Goal: Entertainment & Leisure: Browse casually

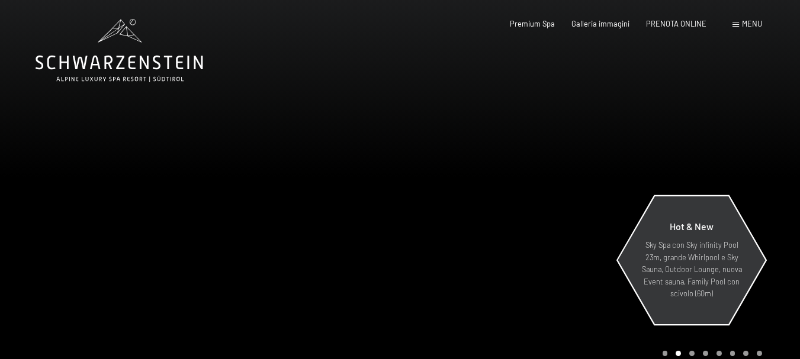
click at [694, 278] on p "Sky Spa con Sky infinity Pool 23m, grande Whirlpool e Sky Sauna, Outdoor Lounge…" at bounding box center [691, 269] width 103 height 60
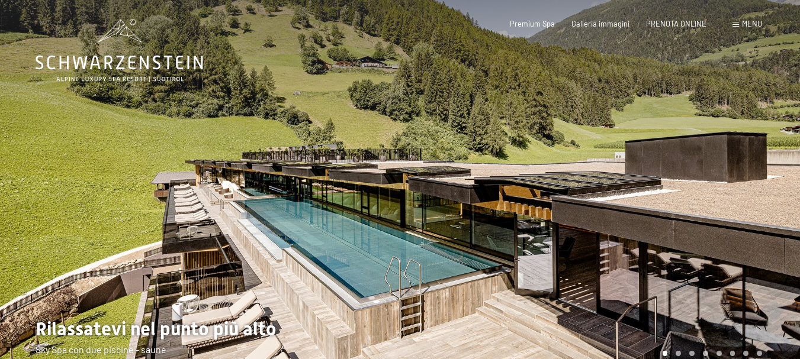
click at [308, 184] on div at bounding box center [200, 192] width 400 height 385
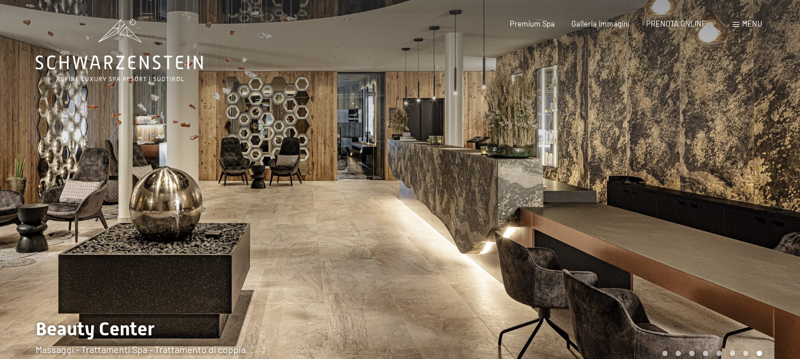
click at [317, 198] on div at bounding box center [200, 192] width 400 height 385
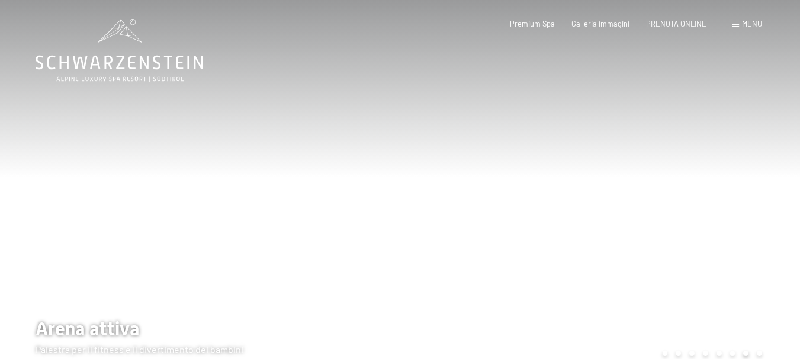
click at [317, 198] on div at bounding box center [200, 192] width 400 height 385
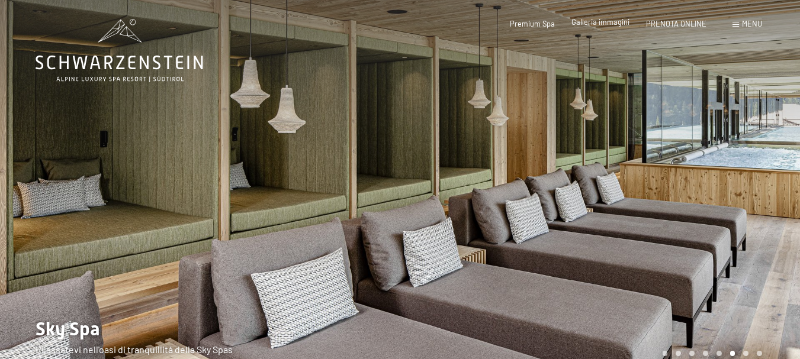
click at [603, 20] on span "Galleria immagini" at bounding box center [600, 21] width 58 height 9
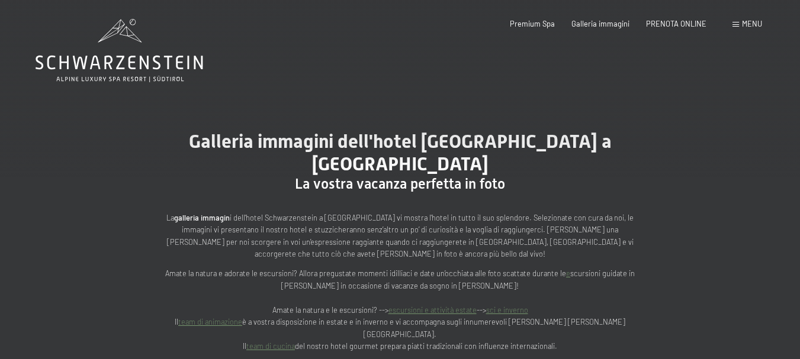
click at [598, 274] on p "Amate la natura e adorate le escursioni? Allora pregustate momenti idilliaci e …" at bounding box center [400, 310] width 474 height 85
click at [601, 19] on div "Prenotazione Richiesta Premium Spa Galleria immagini PRENOTA ONLINE Menu DE IT …" at bounding box center [619, 24] width 286 height 11
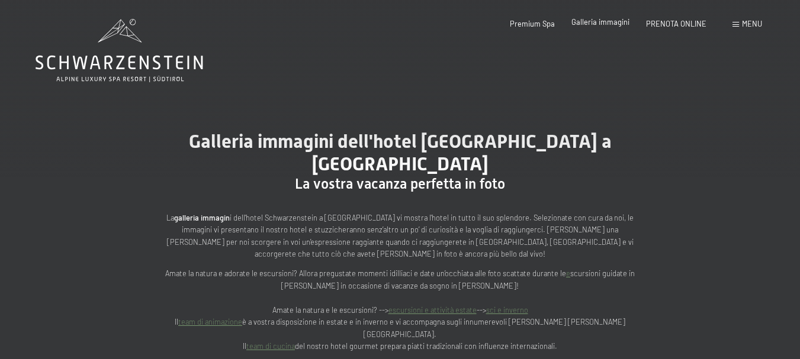
click at [603, 25] on span "Galleria immagini" at bounding box center [600, 21] width 58 height 9
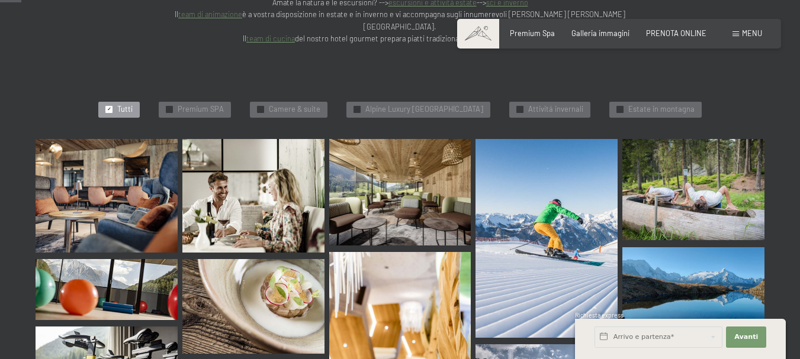
scroll to position [332, 0]
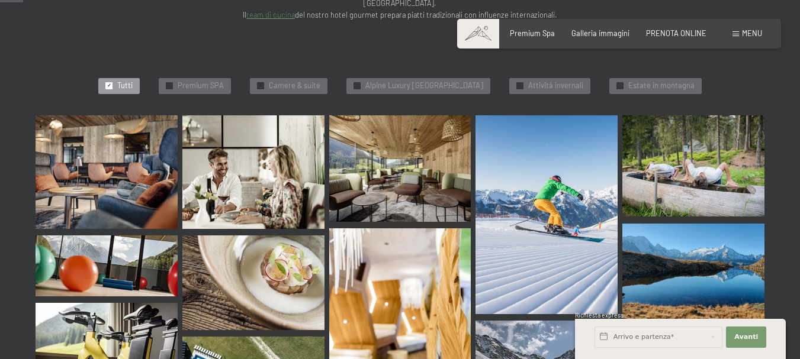
click at [148, 139] on img at bounding box center [107, 172] width 142 height 114
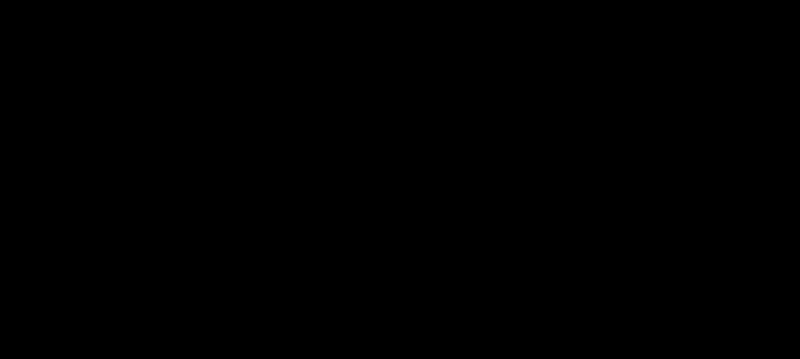
click at [148, 139] on div at bounding box center [400, 179] width 800 height 359
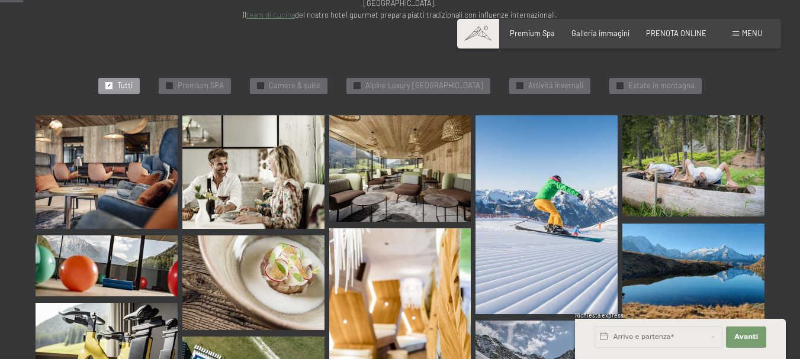
click at [226, 144] on img at bounding box center [253, 172] width 142 height 114
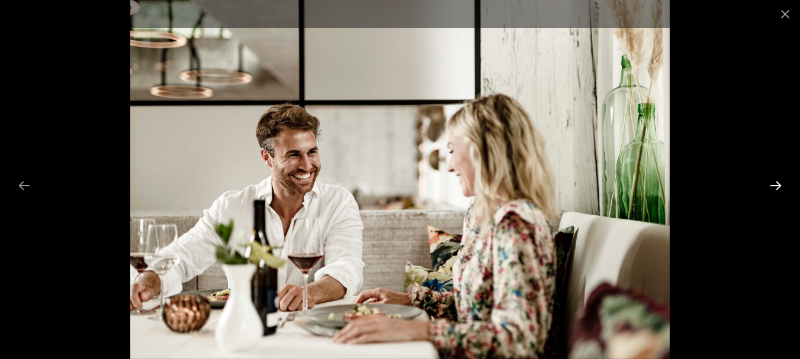
click at [778, 185] on button "Next slide" at bounding box center [775, 185] width 25 height 23
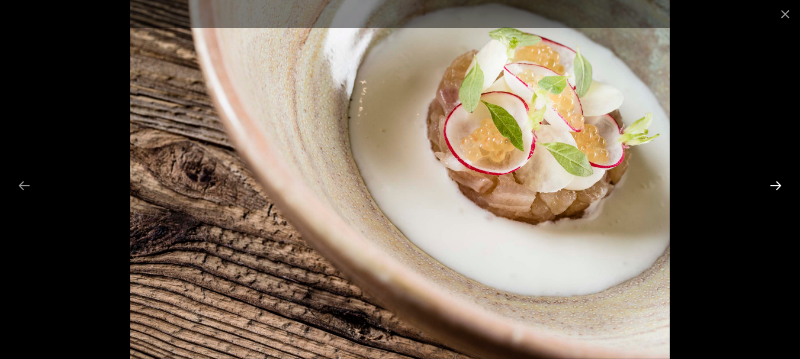
click at [778, 181] on button "Next slide" at bounding box center [775, 185] width 25 height 23
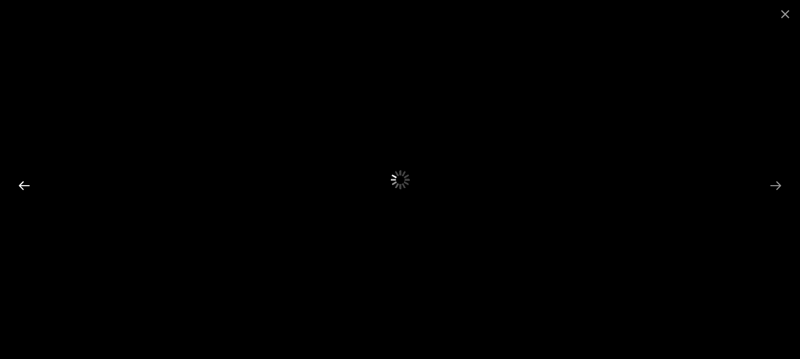
click at [21, 180] on button "Previous slide" at bounding box center [24, 185] width 25 height 23
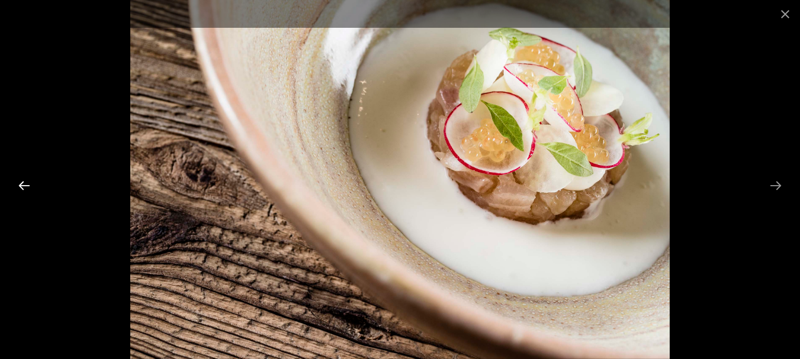
click at [21, 180] on button "Previous slide" at bounding box center [24, 185] width 25 height 23
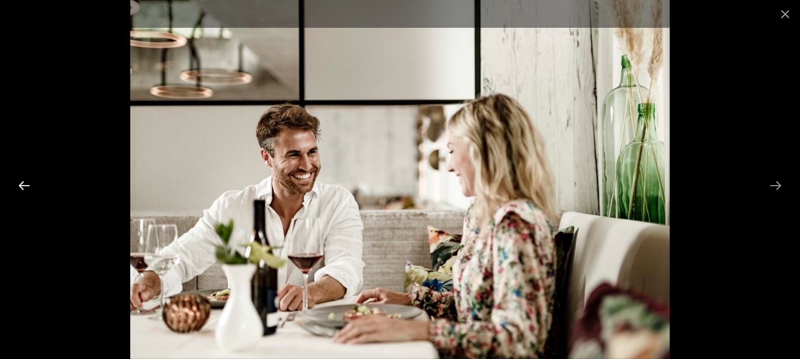
click at [21, 180] on button "Previous slide" at bounding box center [24, 185] width 25 height 23
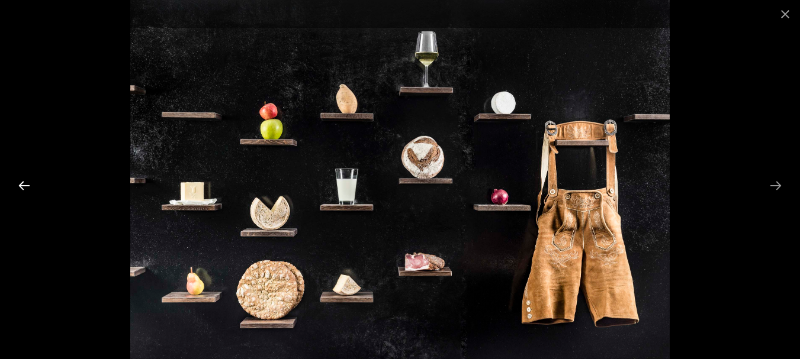
click at [21, 180] on button "Previous slide" at bounding box center [24, 185] width 25 height 23
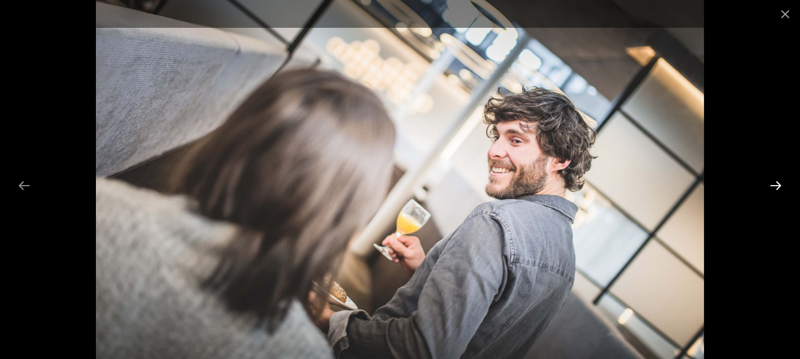
click at [778, 181] on button "Next slide" at bounding box center [775, 185] width 25 height 23
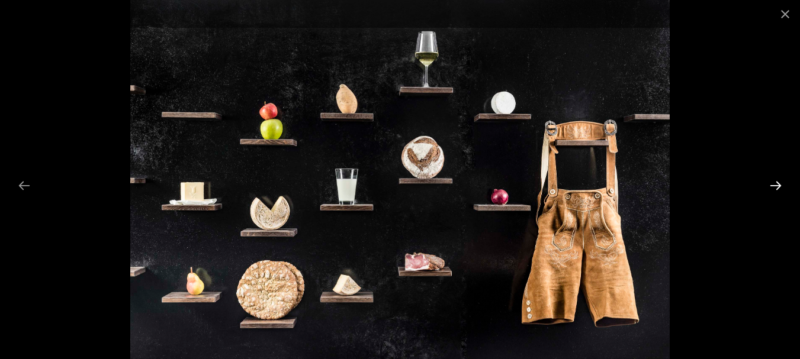
click at [778, 181] on button "Next slide" at bounding box center [775, 185] width 25 height 23
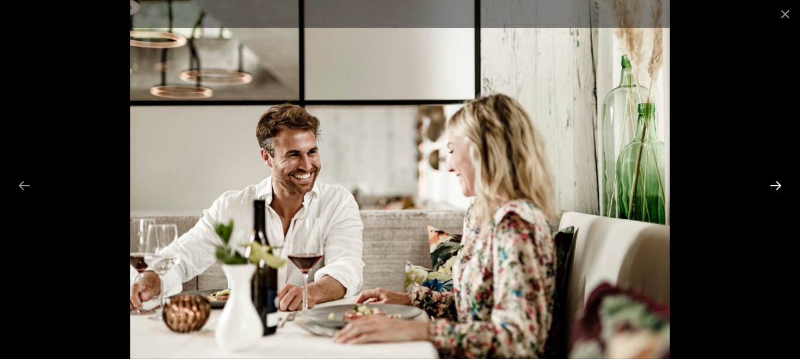
click at [778, 181] on button "Next slide" at bounding box center [775, 185] width 25 height 23
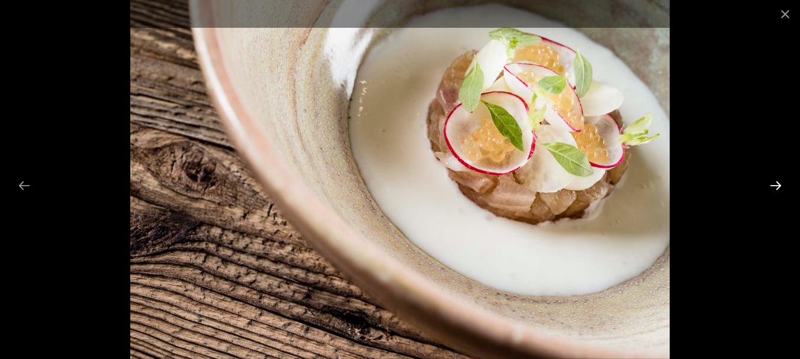
click at [778, 181] on button "Next slide" at bounding box center [775, 185] width 25 height 23
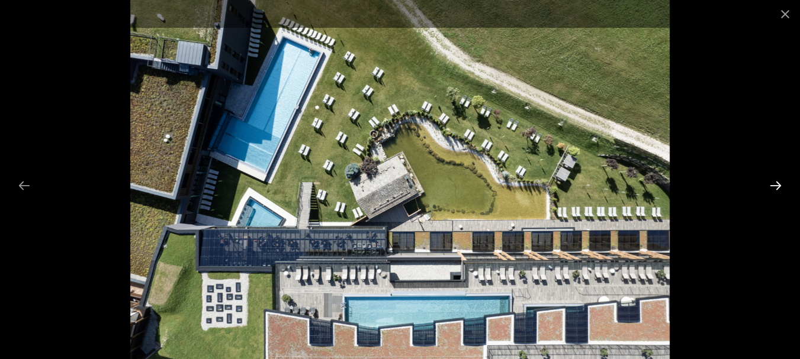
click at [778, 181] on button "Next slide" at bounding box center [775, 185] width 25 height 23
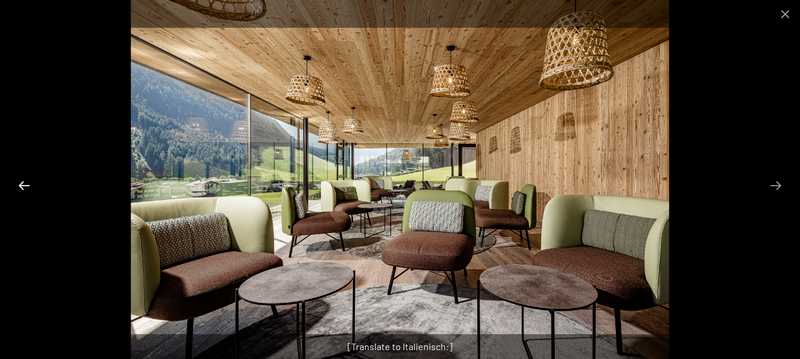
click at [22, 183] on button "Previous slide" at bounding box center [24, 185] width 25 height 23
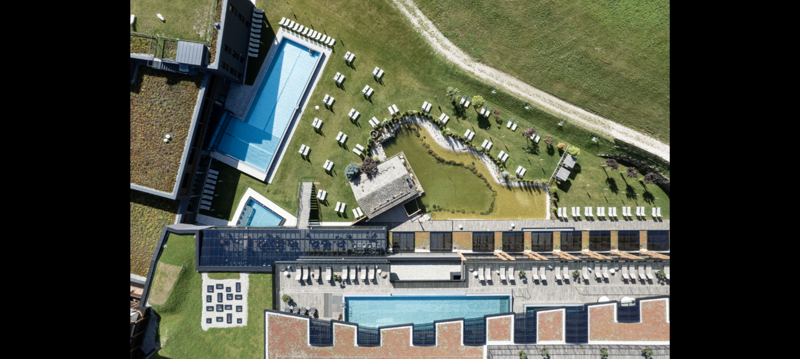
click at [22, 183] on button "Previous slide" at bounding box center [18, 185] width 25 height 23
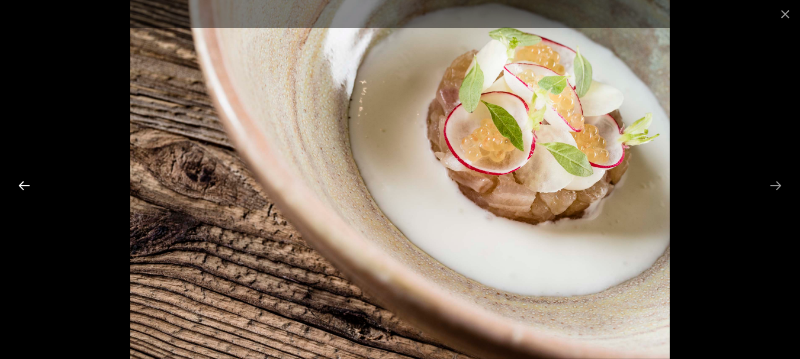
click at [22, 183] on button "Previous slide" at bounding box center [24, 185] width 25 height 23
click at [782, 182] on button "Next slide" at bounding box center [775, 185] width 25 height 23
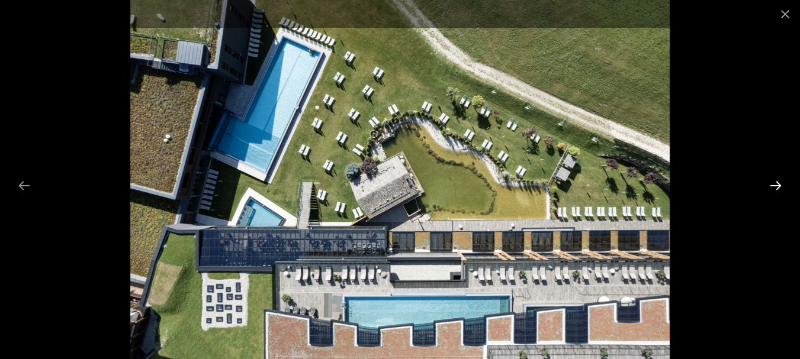
click at [782, 182] on button "Next slide" at bounding box center [775, 185] width 25 height 23
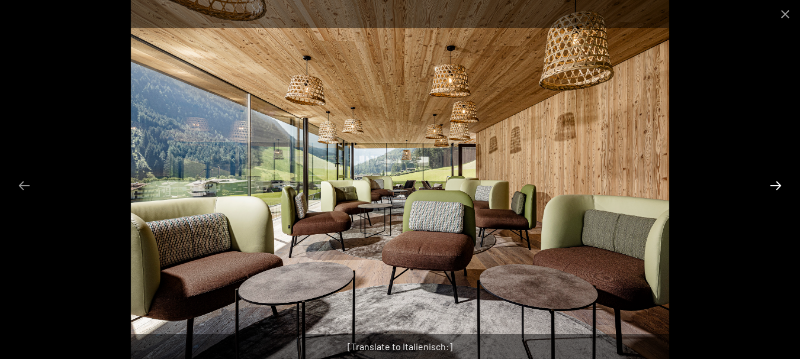
click at [782, 182] on button "Next slide" at bounding box center [775, 185] width 25 height 23
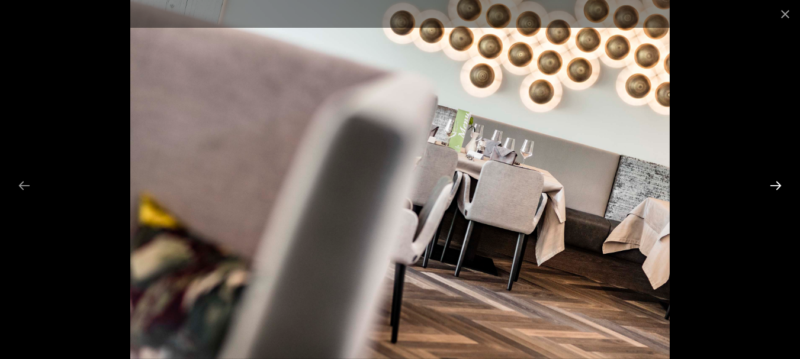
click at [782, 182] on button "Next slide" at bounding box center [775, 185] width 25 height 23
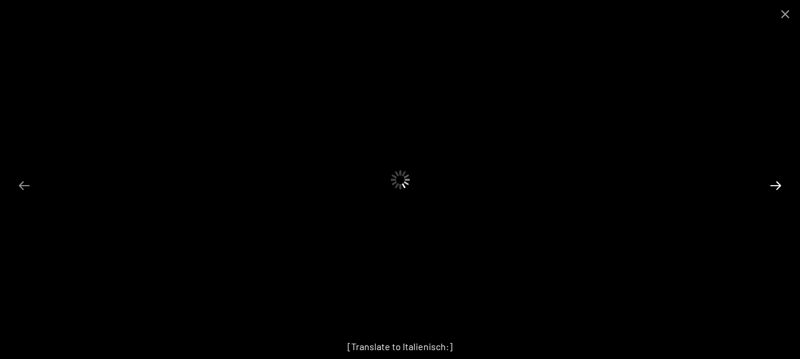
click at [782, 182] on button "Next slide" at bounding box center [775, 185] width 25 height 23
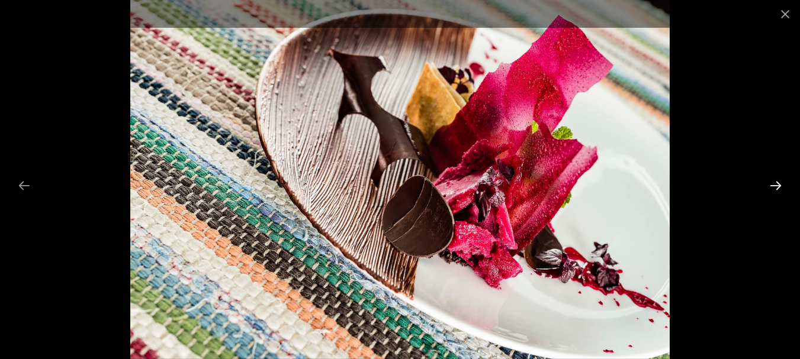
click at [777, 183] on button "Next slide" at bounding box center [775, 185] width 25 height 23
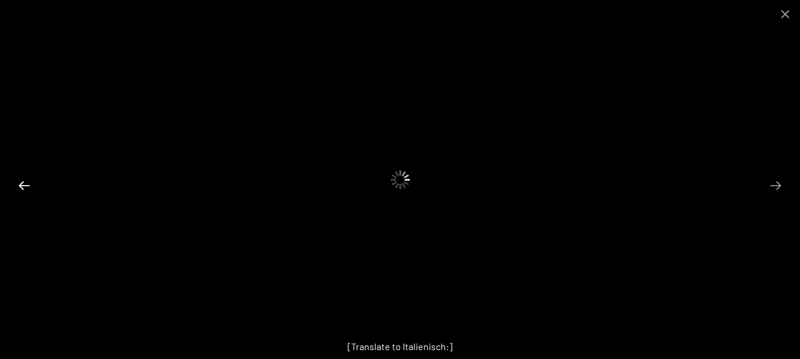
click at [21, 184] on button "Previous slide" at bounding box center [24, 185] width 25 height 23
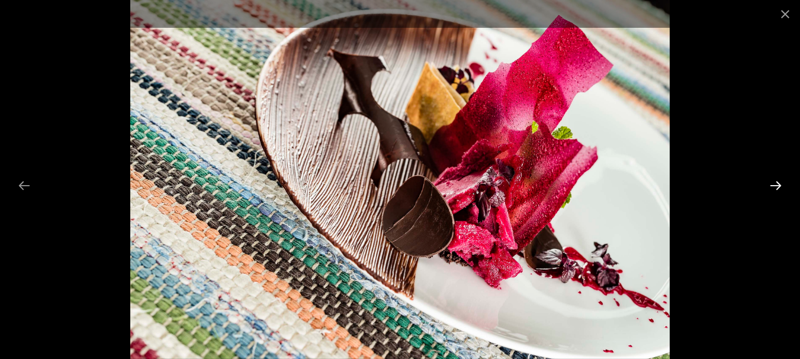
click at [778, 184] on button "Next slide" at bounding box center [775, 185] width 25 height 23
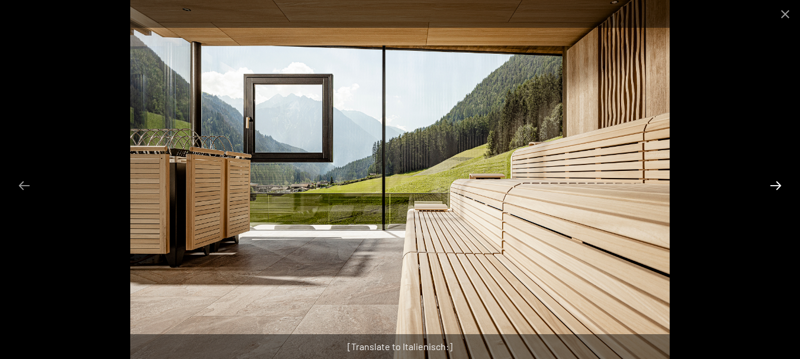
click at [778, 184] on button "Next slide" at bounding box center [775, 185] width 25 height 23
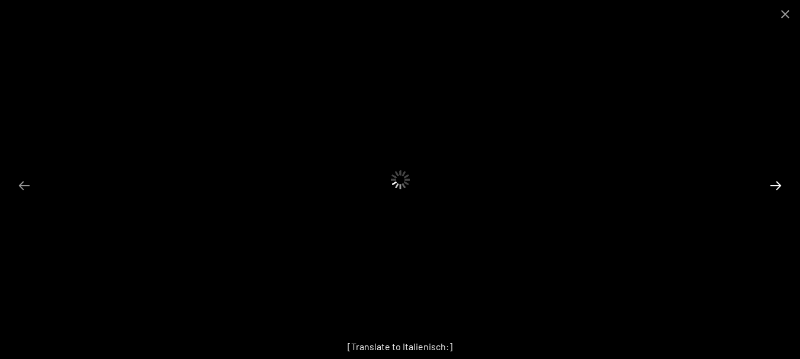
click at [778, 184] on button "Next slide" at bounding box center [775, 185] width 25 height 23
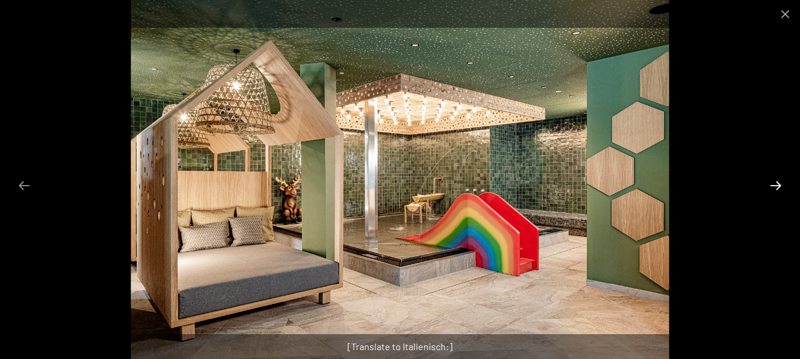
click at [774, 180] on button "Next slide" at bounding box center [775, 185] width 25 height 23
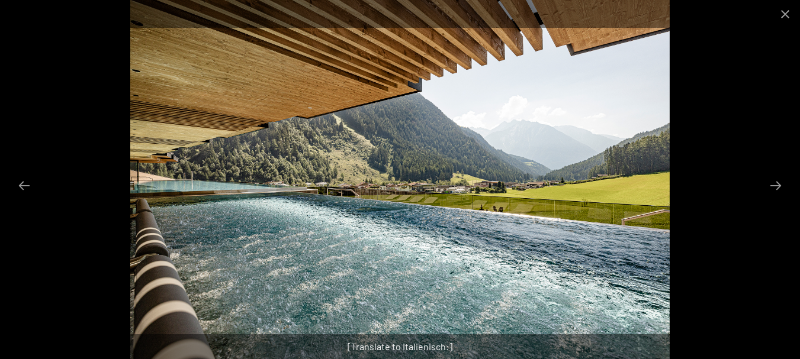
click at [417, 350] on div "[Translate to Italienisch:]" at bounding box center [400, 346] width 800 height 25
click at [18, 179] on button "Previous slide" at bounding box center [24, 185] width 25 height 23
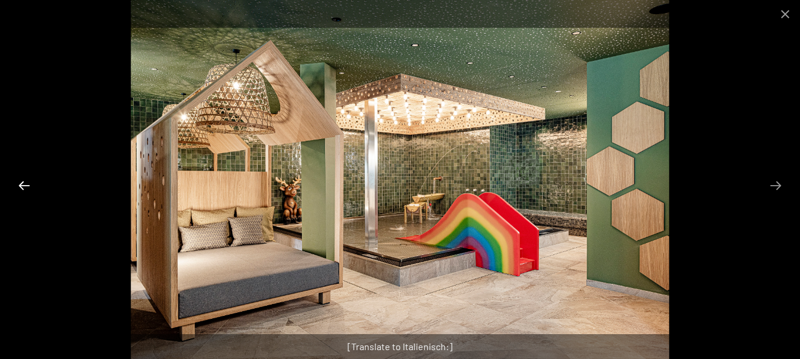
click at [18, 179] on button "Previous slide" at bounding box center [24, 185] width 25 height 23
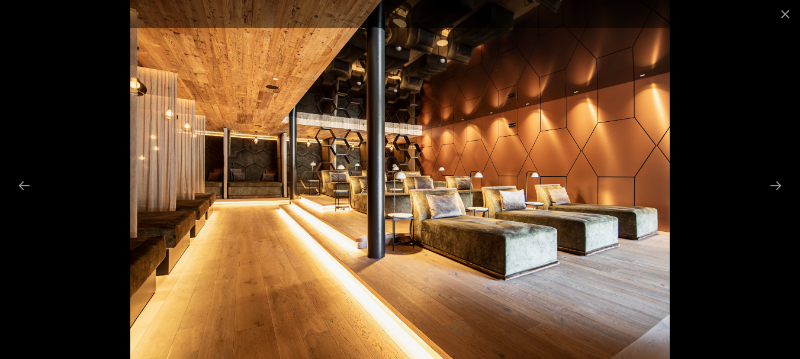
click at [392, 178] on img at bounding box center [399, 179] width 539 height 359
click at [778, 182] on button "Next slide" at bounding box center [775, 185] width 25 height 23
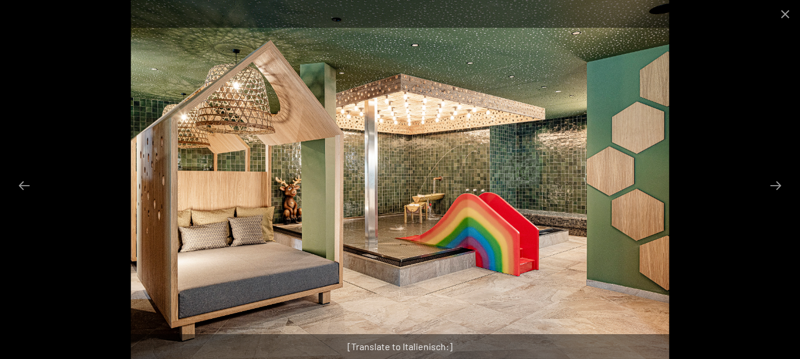
click at [413, 348] on div "[Translate to Italienisch:]" at bounding box center [400, 346] width 800 height 25
click at [387, 348] on div "[Translate to Italienisch:]" at bounding box center [400, 346] width 800 height 25
click at [777, 181] on button "Next slide" at bounding box center [775, 185] width 25 height 23
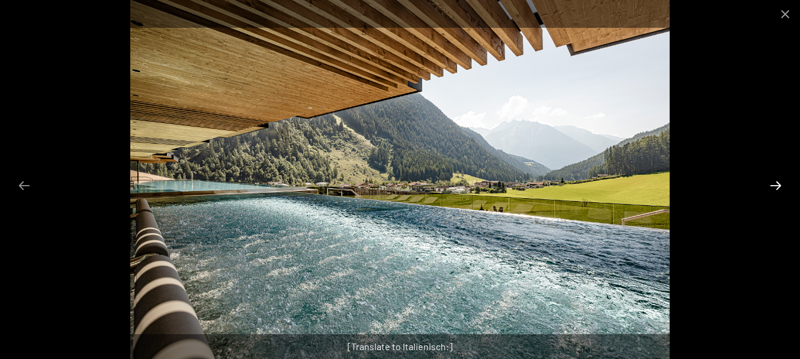
click at [777, 181] on button "Next slide" at bounding box center [775, 185] width 25 height 23
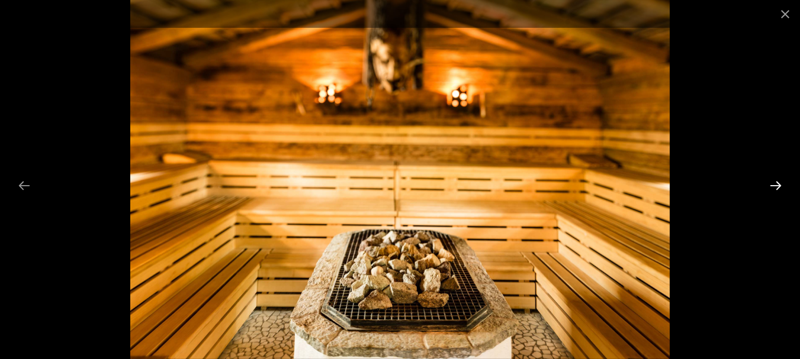
click at [777, 181] on button "Next slide" at bounding box center [775, 185] width 25 height 23
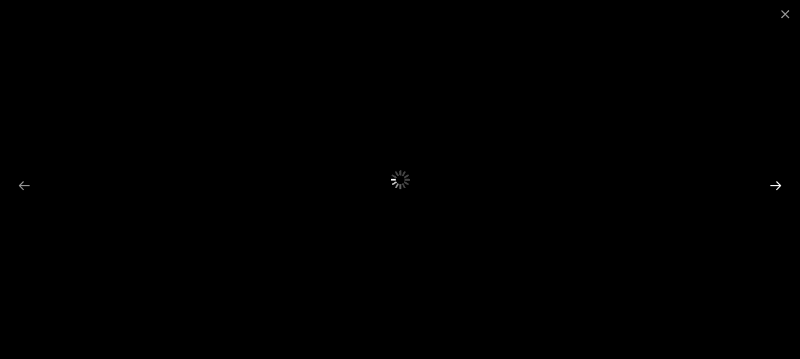
click at [777, 181] on button "Next slide" at bounding box center [775, 185] width 25 height 23
click at [24, 182] on button "Previous slide" at bounding box center [24, 185] width 25 height 23
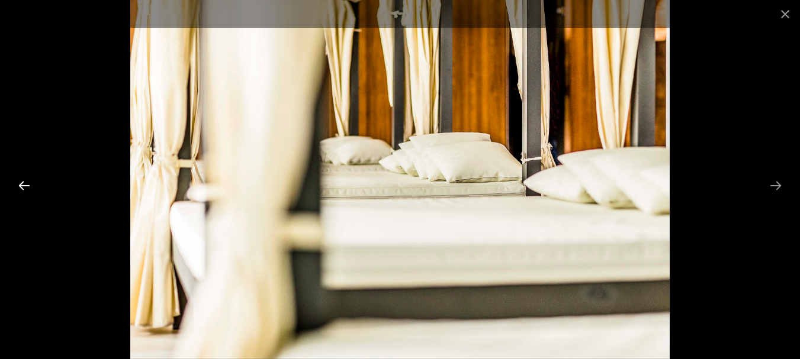
click at [24, 182] on button "Previous slide" at bounding box center [24, 185] width 25 height 23
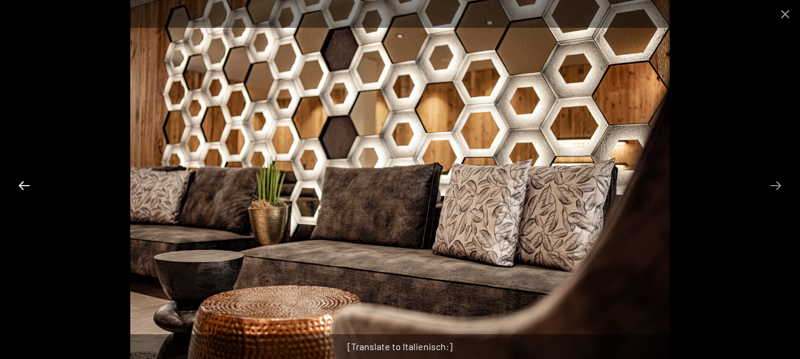
click at [24, 182] on button "Previous slide" at bounding box center [24, 185] width 25 height 23
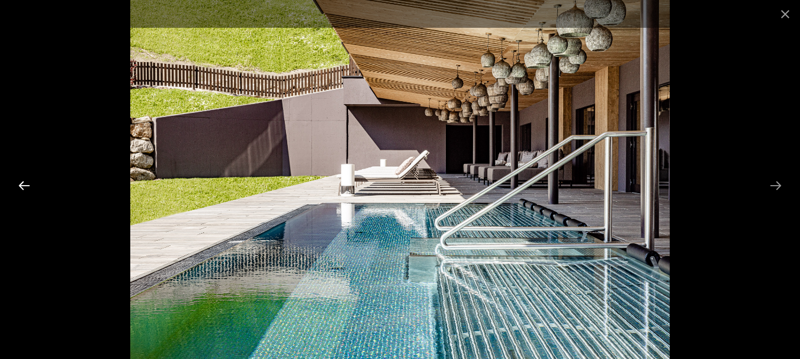
click at [24, 182] on button "Previous slide" at bounding box center [24, 185] width 25 height 23
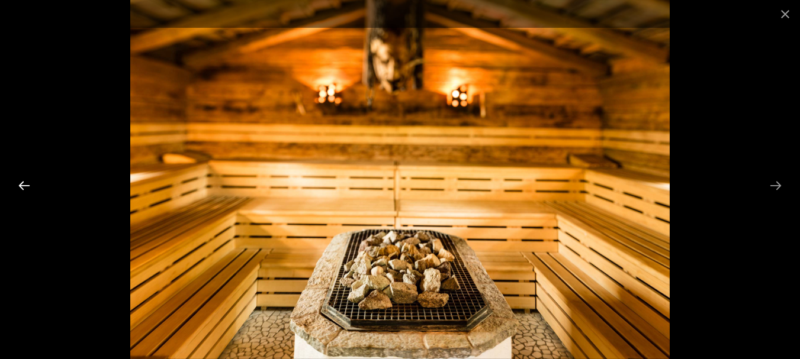
click at [24, 182] on button "Previous slide" at bounding box center [24, 185] width 25 height 23
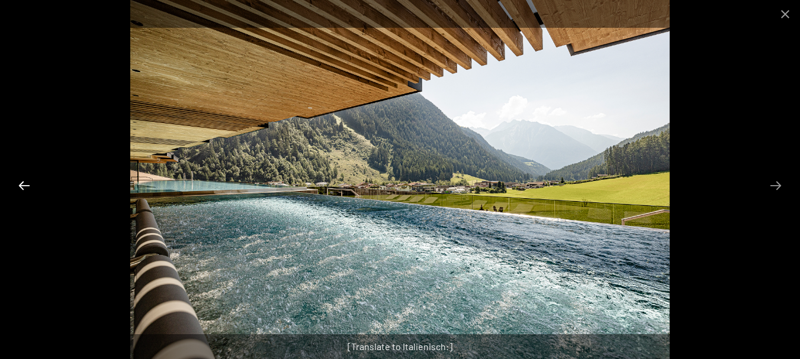
click at [24, 182] on button "Previous slide" at bounding box center [24, 185] width 25 height 23
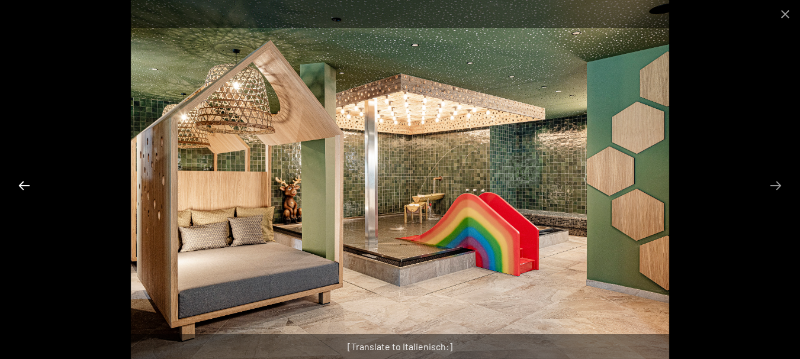
click at [24, 182] on button "Previous slide" at bounding box center [24, 185] width 25 height 23
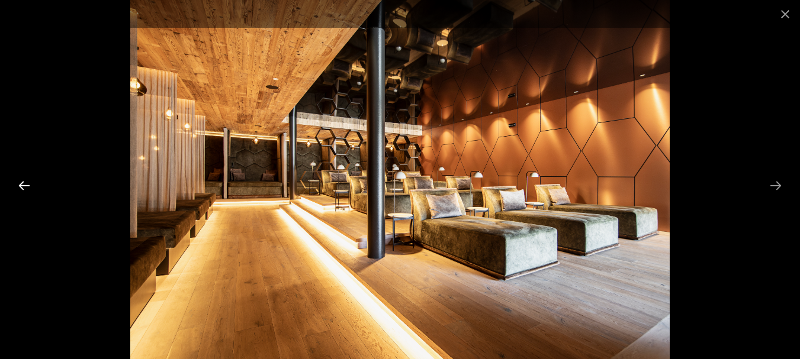
click at [24, 182] on button "Previous slide" at bounding box center [24, 185] width 25 height 23
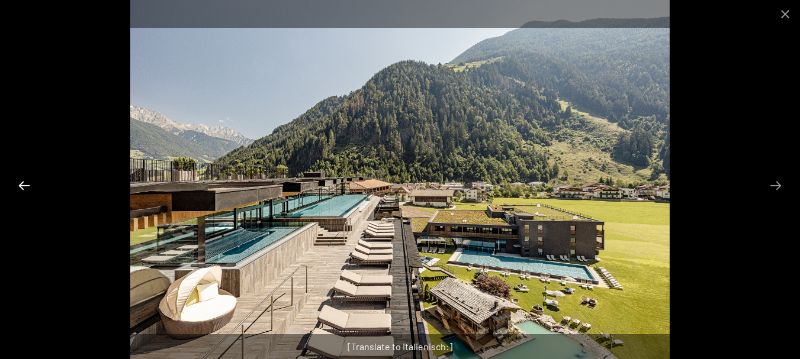
click at [26, 188] on button "Previous slide" at bounding box center [24, 185] width 25 height 23
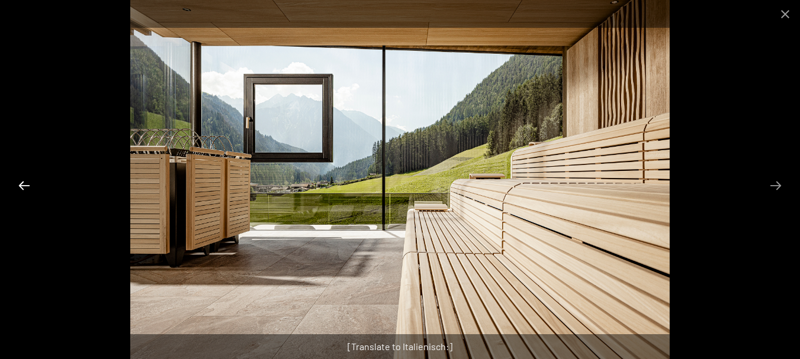
click at [20, 178] on button "Previous slide" at bounding box center [24, 185] width 25 height 23
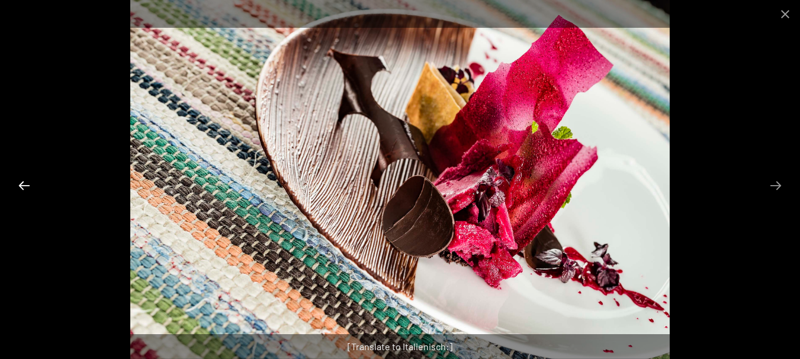
click at [20, 178] on button "Previous slide" at bounding box center [24, 185] width 25 height 23
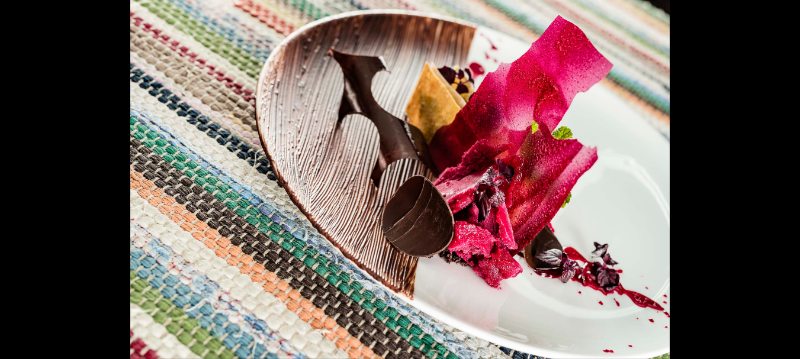
click at [20, 178] on button "Previous slide" at bounding box center [18, 185] width 25 height 23
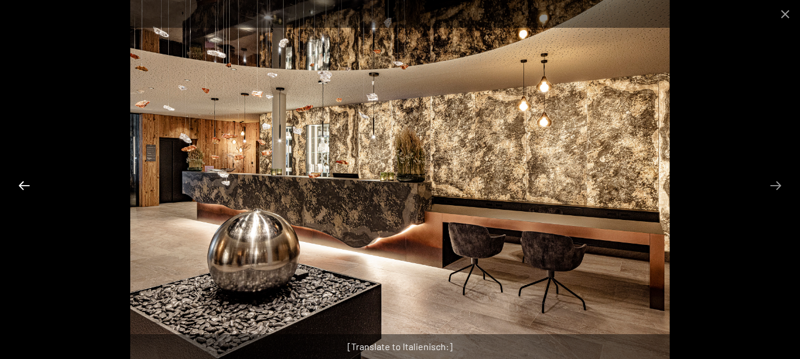
click at [20, 178] on button "Previous slide" at bounding box center [24, 185] width 25 height 23
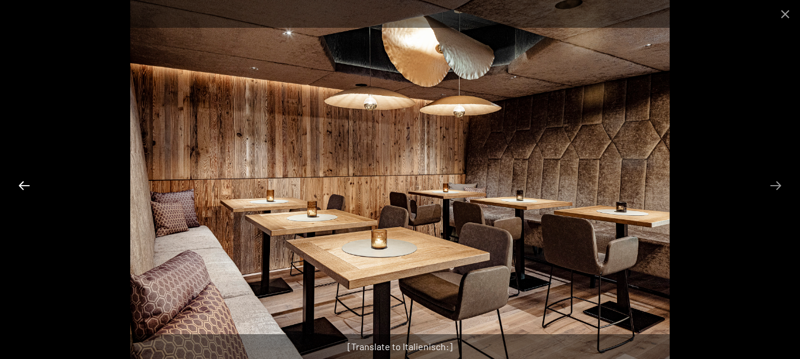
click at [20, 178] on button "Previous slide" at bounding box center [24, 185] width 25 height 23
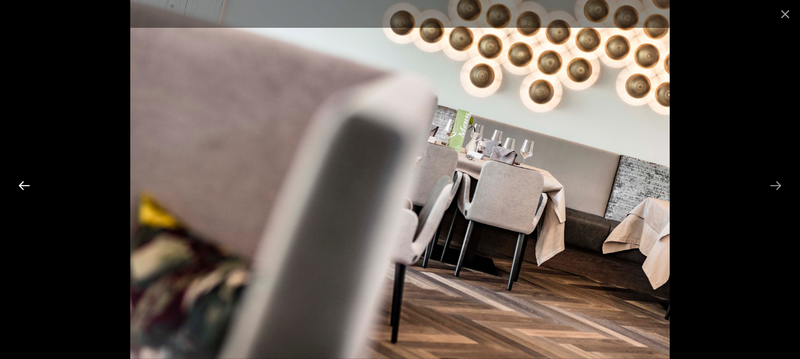
click at [20, 178] on button "Previous slide" at bounding box center [24, 185] width 25 height 23
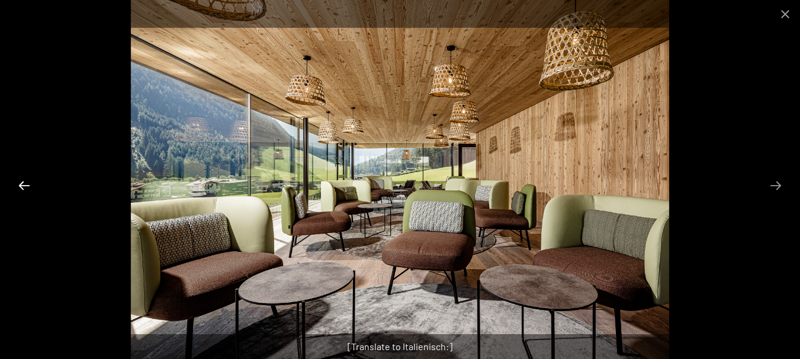
click at [20, 178] on button "Previous slide" at bounding box center [24, 185] width 25 height 23
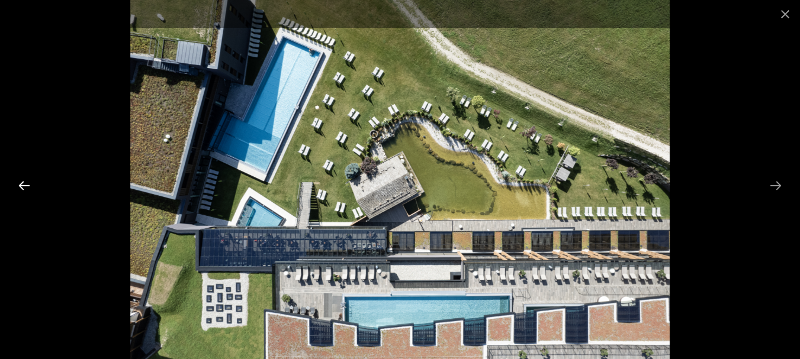
click at [21, 181] on button "Previous slide" at bounding box center [24, 185] width 25 height 23
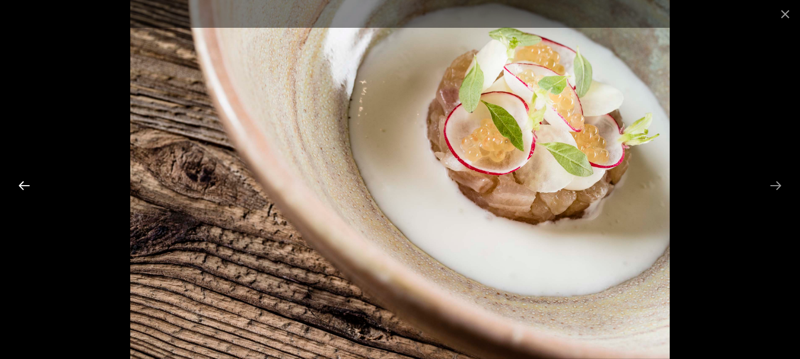
click at [21, 181] on button "Previous slide" at bounding box center [24, 185] width 25 height 23
click at [18, 178] on button "Previous slide" at bounding box center [24, 185] width 25 height 23
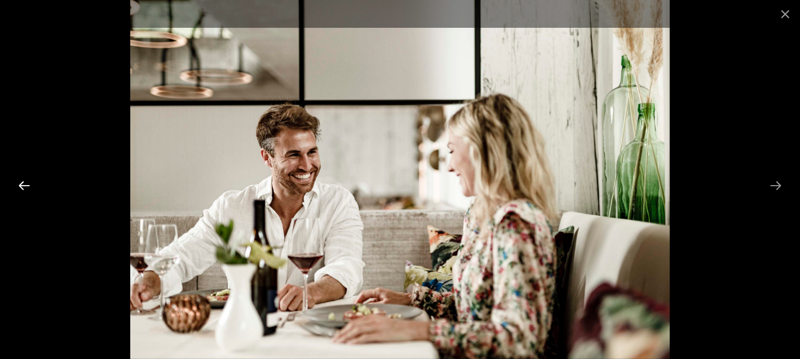
click at [18, 178] on button "Previous slide" at bounding box center [24, 185] width 25 height 23
click at [23, 185] on button "Previous slide" at bounding box center [24, 185] width 25 height 23
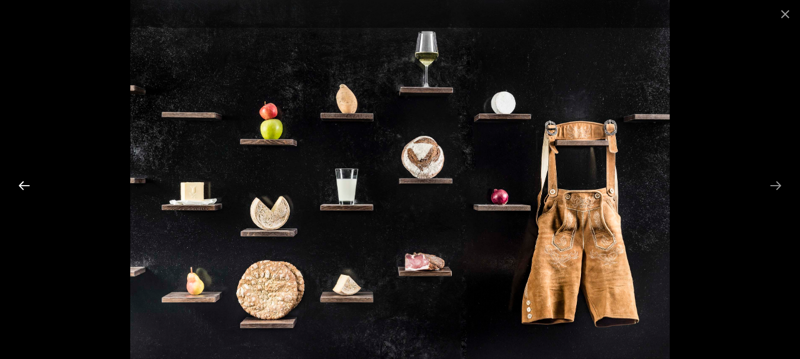
click at [23, 185] on button "Previous slide" at bounding box center [24, 185] width 25 height 23
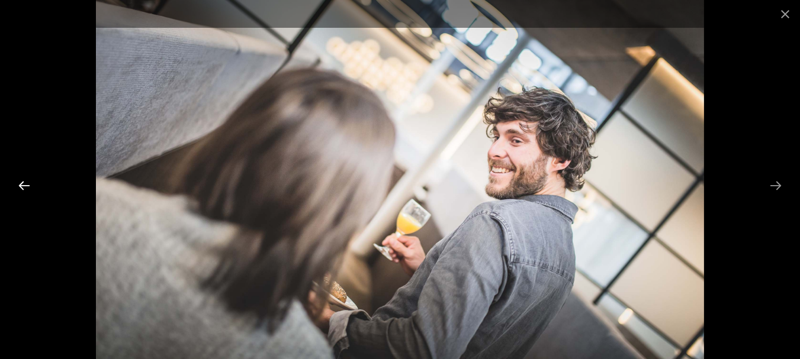
click at [23, 185] on button "Previous slide" at bounding box center [24, 185] width 25 height 23
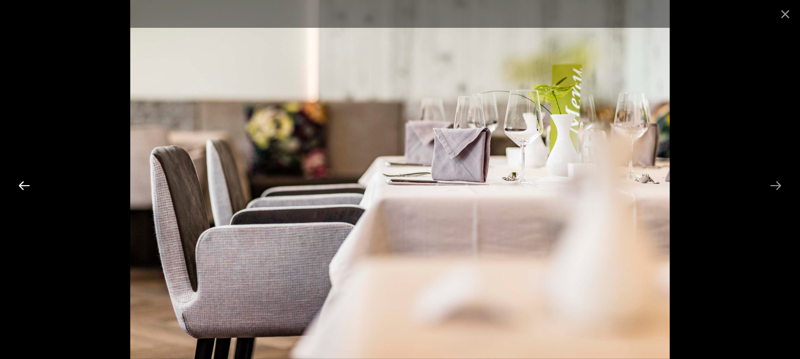
click at [23, 184] on button "Previous slide" at bounding box center [24, 185] width 25 height 23
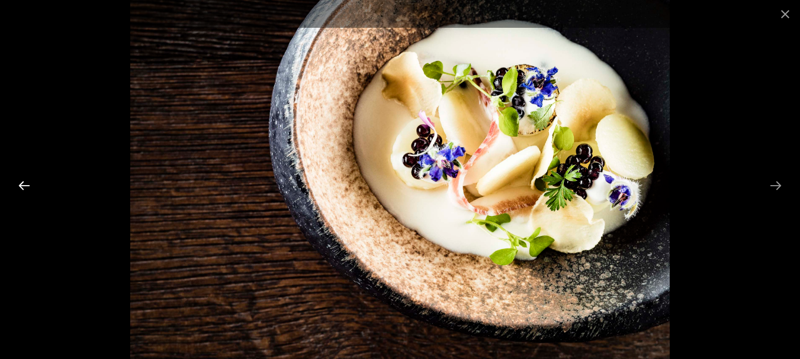
click at [23, 184] on button "Previous slide" at bounding box center [24, 185] width 25 height 23
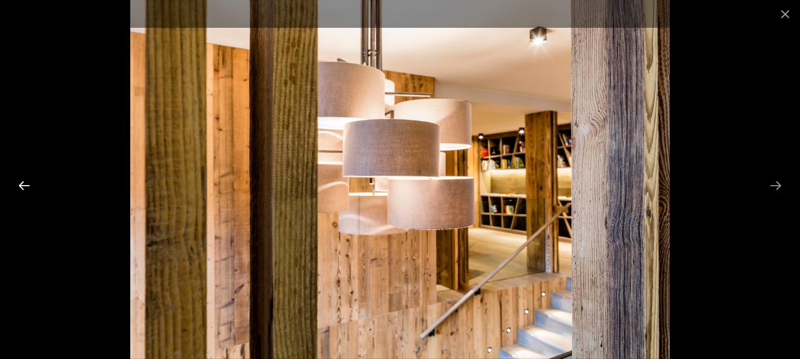
click at [23, 184] on button "Previous slide" at bounding box center [24, 185] width 25 height 23
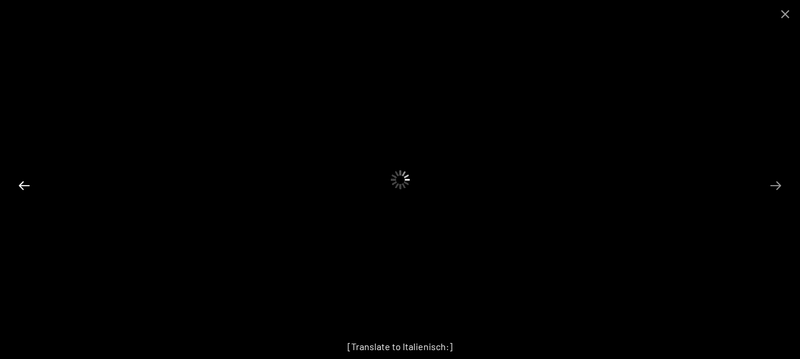
click at [23, 184] on button "Previous slide" at bounding box center [24, 185] width 25 height 23
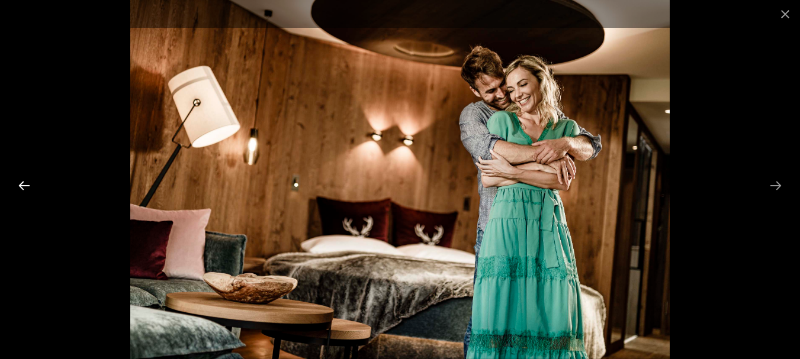
click at [20, 178] on button "Previous slide" at bounding box center [24, 185] width 25 height 23
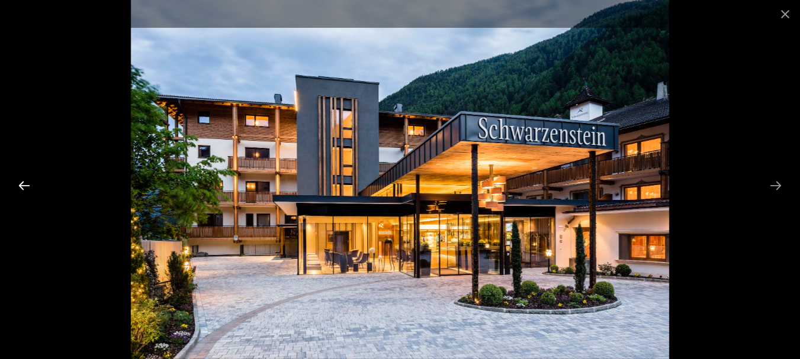
click at [20, 178] on button "Previous slide" at bounding box center [24, 185] width 25 height 23
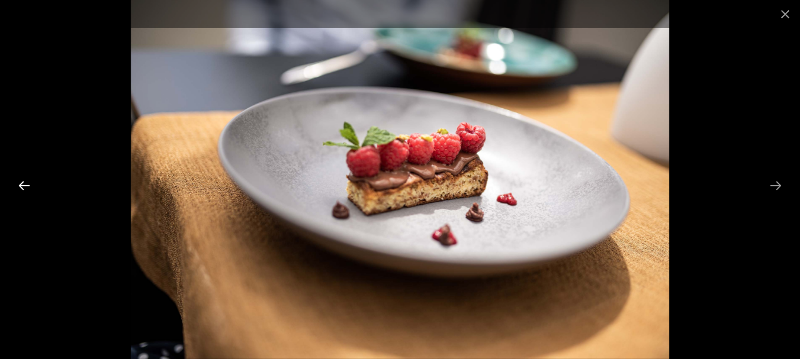
click at [20, 178] on button "Previous slide" at bounding box center [24, 185] width 25 height 23
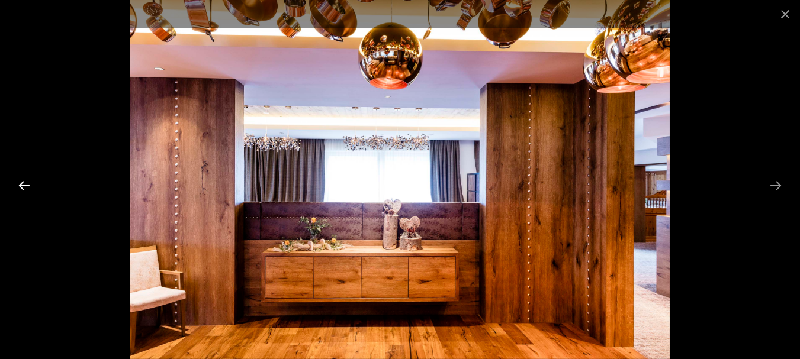
click at [20, 178] on button "Previous slide" at bounding box center [24, 185] width 25 height 23
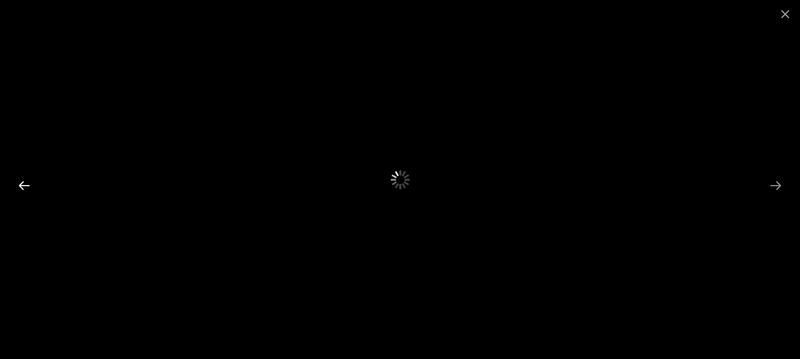
click at [20, 178] on button "Previous slide" at bounding box center [24, 185] width 25 height 23
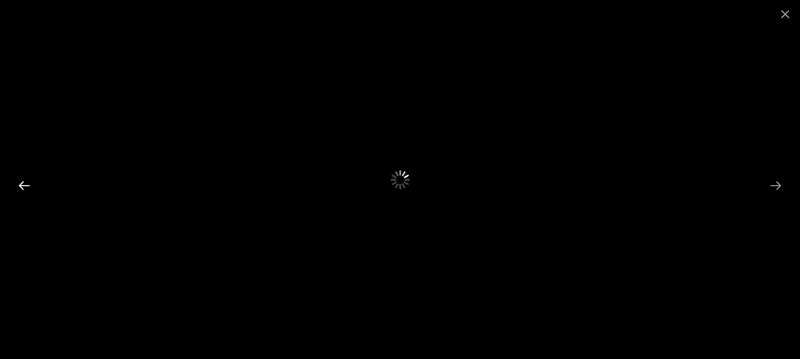
click at [24, 182] on button "Previous slide" at bounding box center [24, 185] width 25 height 23
click at [395, 175] on div at bounding box center [400, 179] width 800 height 359
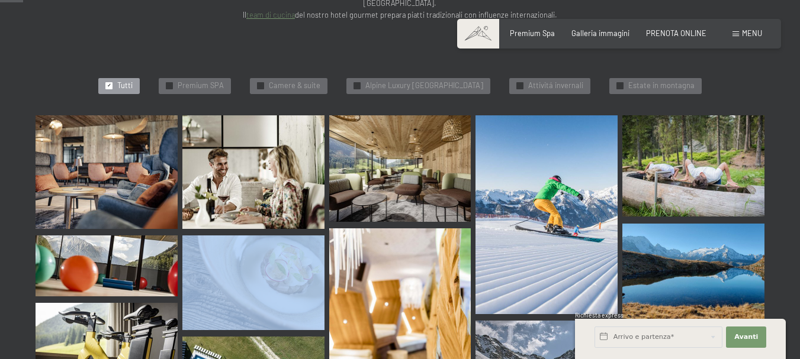
drag, startPoint x: 210, startPoint y: 197, endPoint x: 273, endPoint y: 209, distance: 64.4
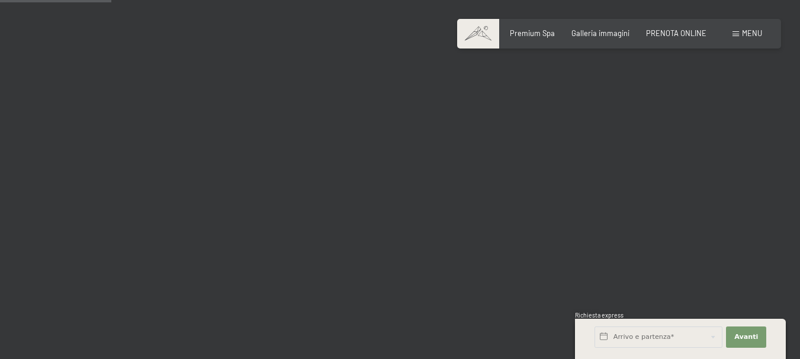
scroll to position [1586, 0]
